Goal: Use online tool/utility: Utilize a website feature to perform a specific function

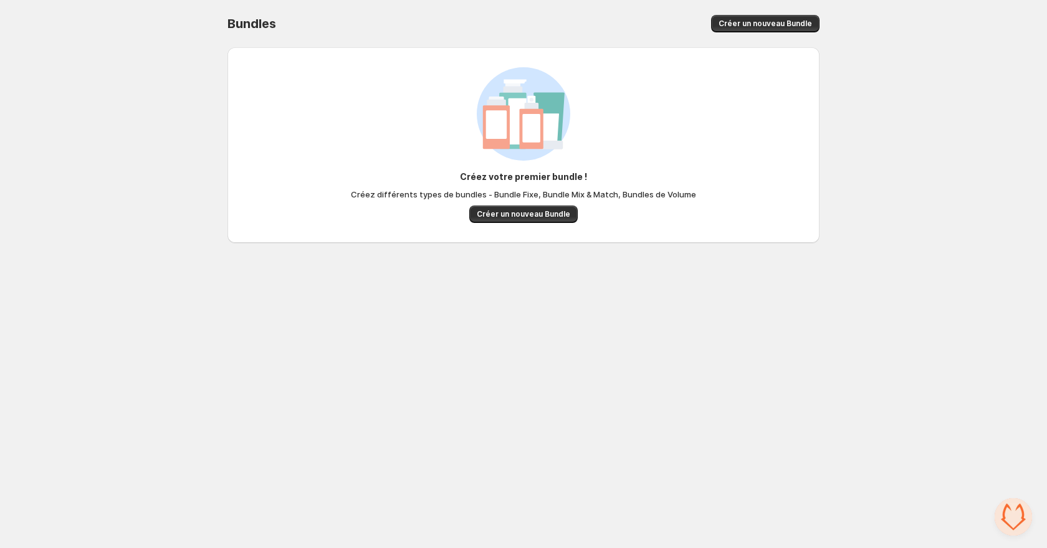
click at [526, 211] on span "Créer un nouveau Bundle" at bounding box center [523, 214] width 93 height 10
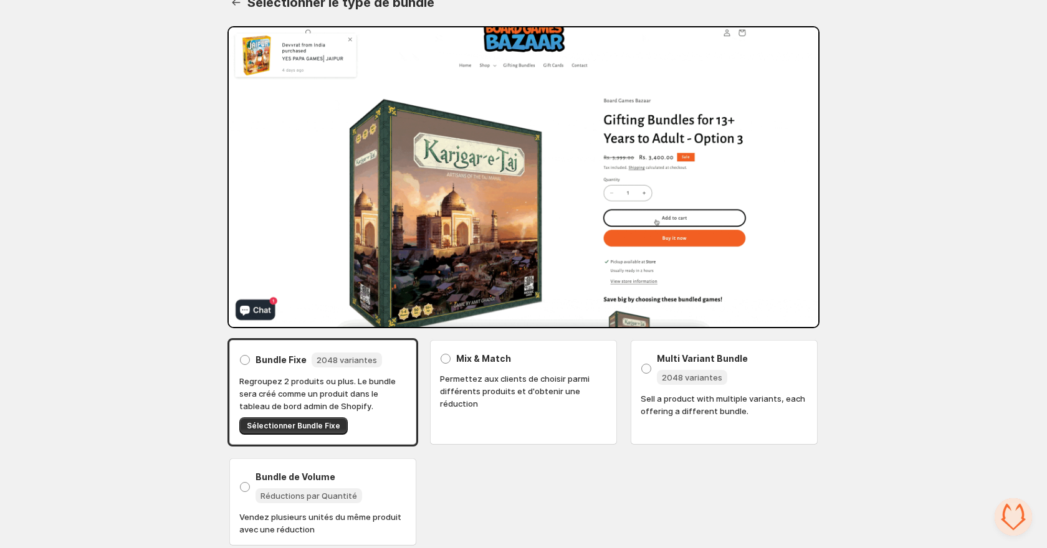
scroll to position [31, 0]
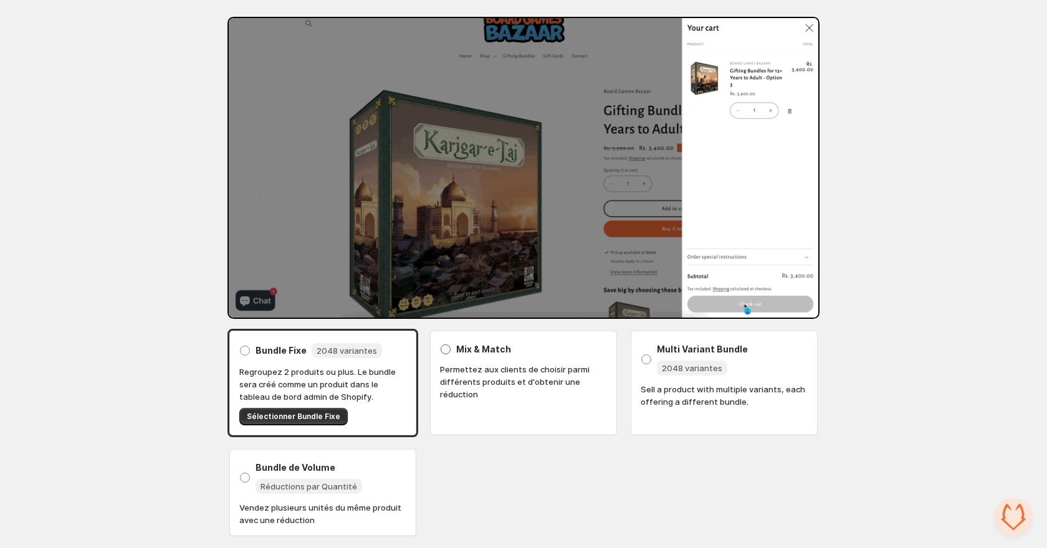
click at [500, 352] on span "Mix & Match" at bounding box center [483, 349] width 55 height 12
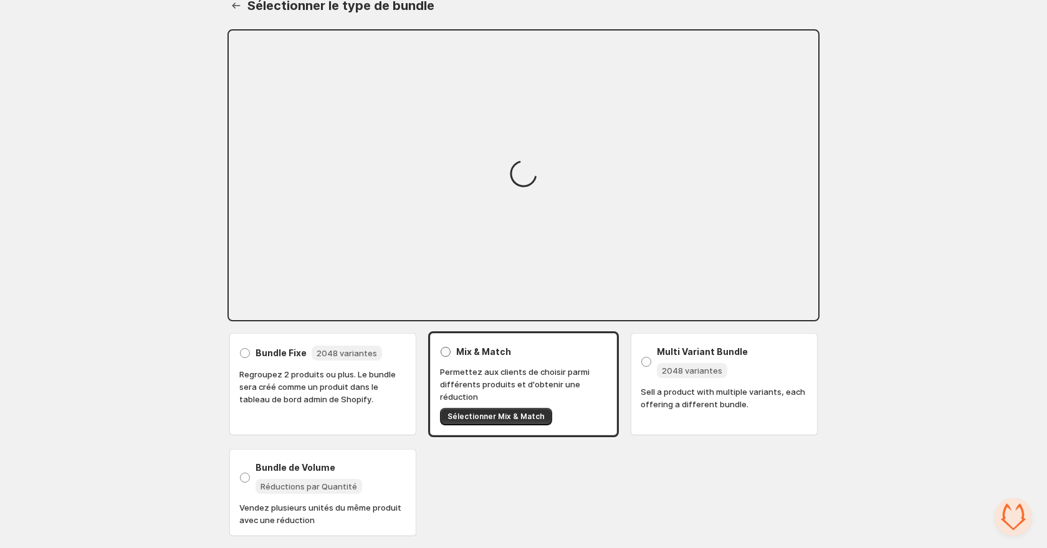
scroll to position [28, 0]
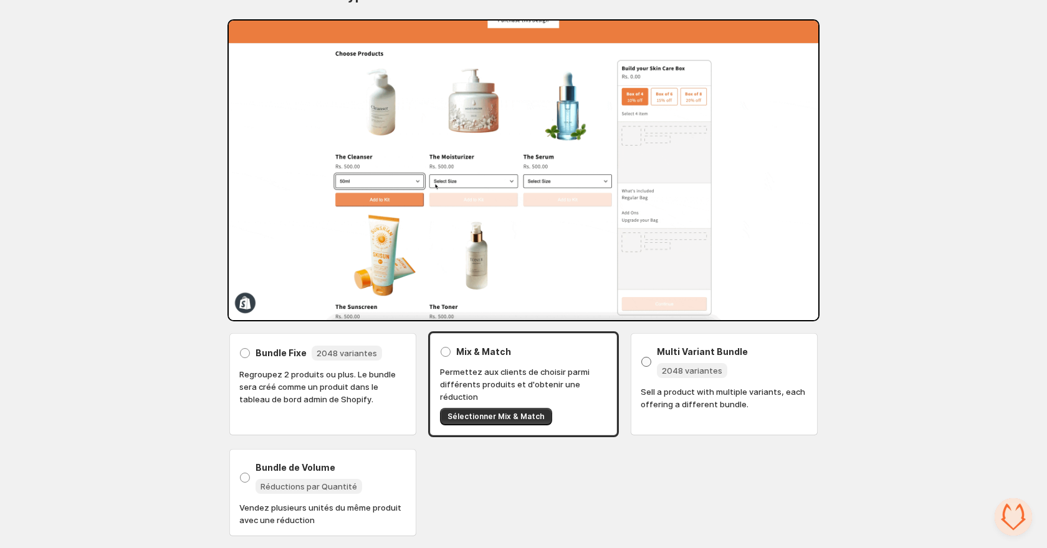
click at [760, 377] on div "Multi Variant Bundle 2048 variantes" at bounding box center [732, 362] width 151 height 32
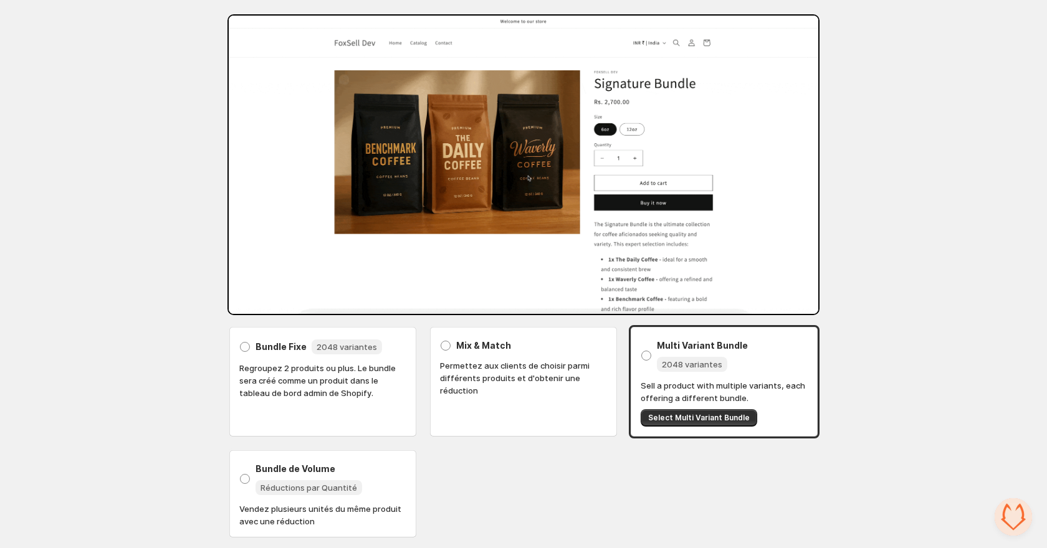
scroll to position [34, 0]
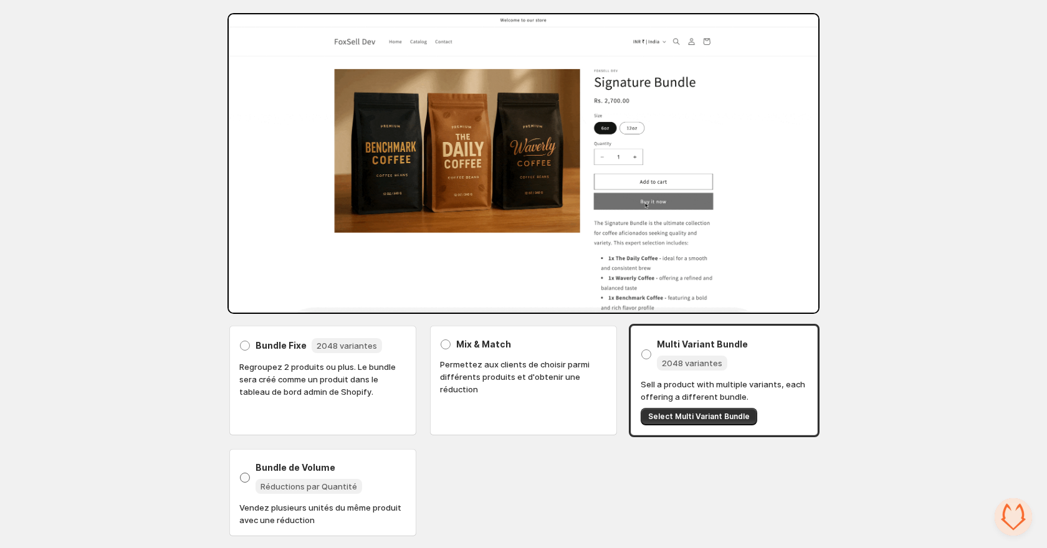
click at [373, 469] on div "Bundle de Volume Réductions par Quantité" at bounding box center [330, 478] width 151 height 32
